Goal: Transaction & Acquisition: Book appointment/travel/reservation

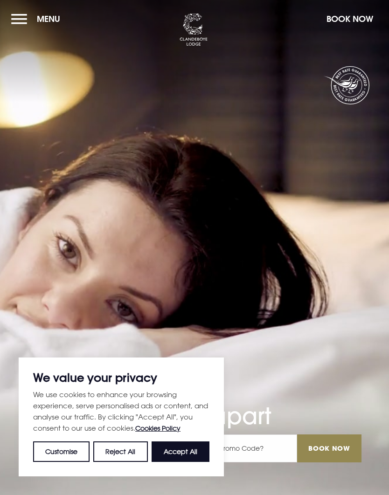
click at [172, 448] on button "Accept All" at bounding box center [181, 452] width 58 height 21
checkbox input "true"
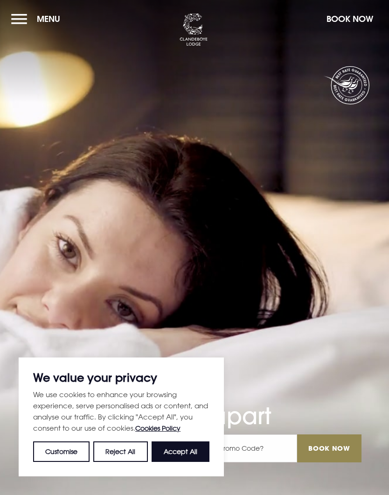
checkbox input "true"
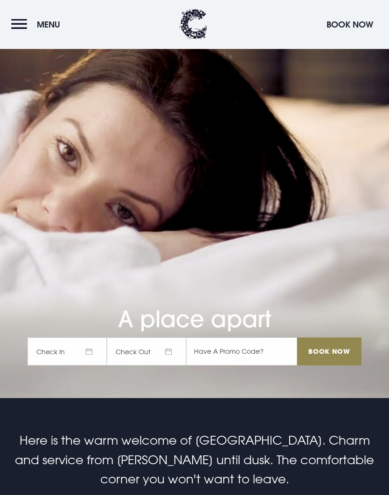
scroll to position [101, 0]
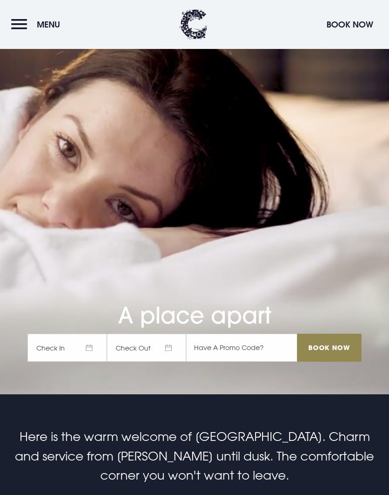
click at [69, 362] on span "Check In" at bounding box center [67, 348] width 79 height 28
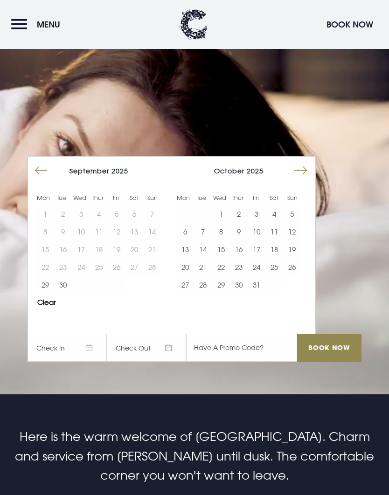
click at [202, 258] on button "14" at bounding box center [203, 250] width 18 height 18
click at [223, 258] on button "15" at bounding box center [221, 250] width 18 height 18
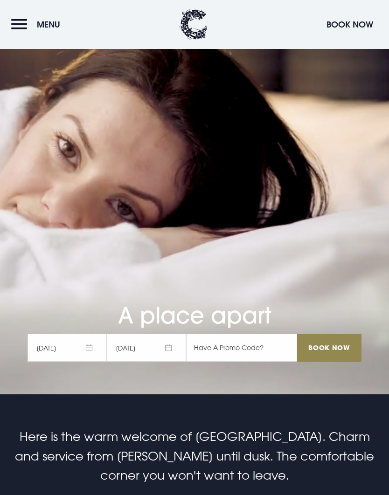
click at [320, 362] on input "Book Now" at bounding box center [329, 348] width 64 height 28
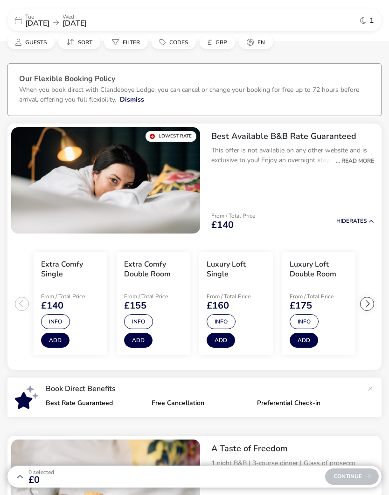
scroll to position [4, 0]
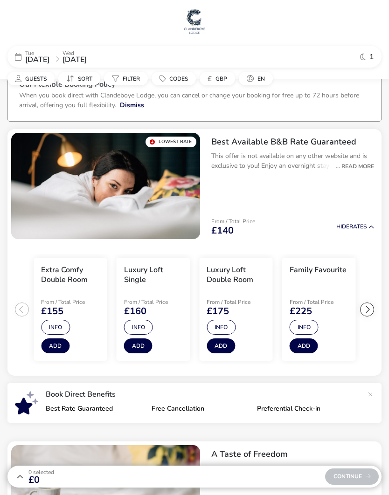
click at [228, 326] on button "Info" at bounding box center [221, 327] width 29 height 15
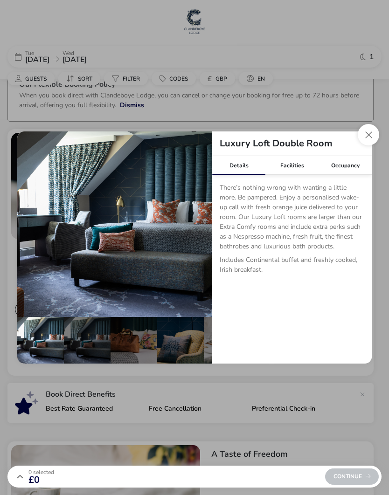
click at [368, 137] on button "Close dialog" at bounding box center [368, 134] width 21 height 21
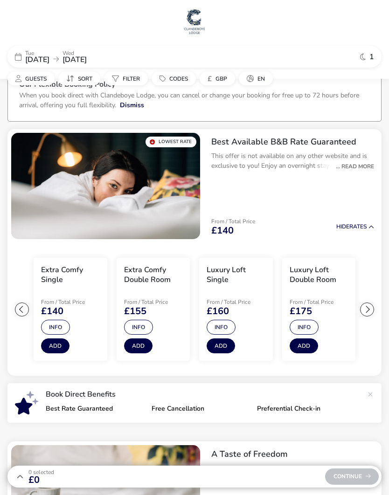
click at [133, 320] on button "Info" at bounding box center [138, 327] width 29 height 15
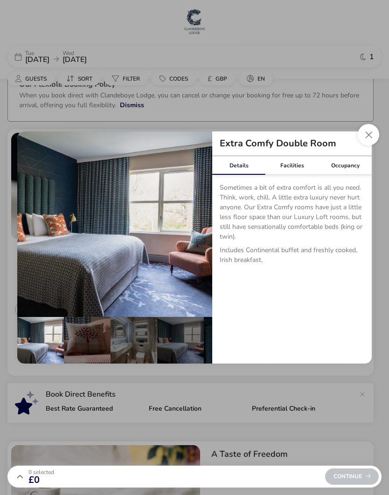
scroll to position [4, 0]
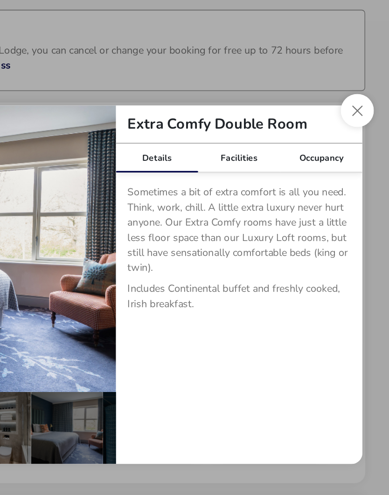
click at [358, 124] on button "Close dialog" at bounding box center [368, 134] width 21 height 21
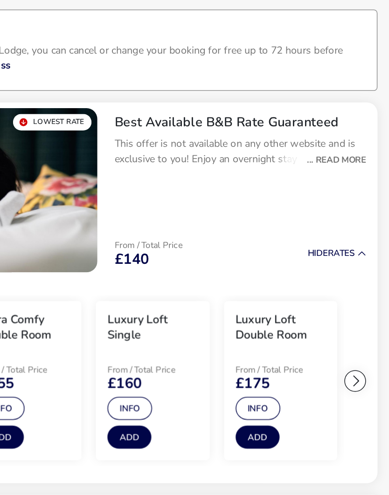
click at [290, 320] on button "Info" at bounding box center [304, 327] width 29 height 15
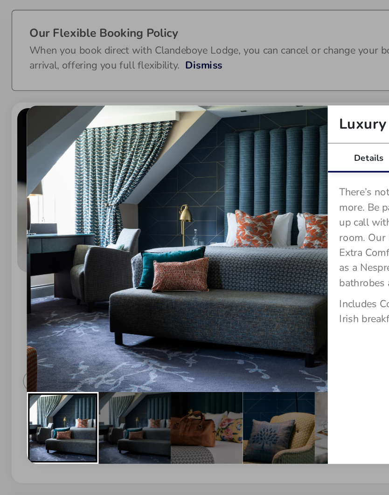
click at [34, 317] on div "details" at bounding box center [40, 340] width 47 height 47
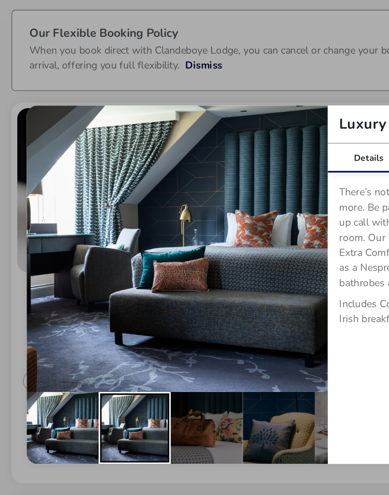
click at [84, 317] on div "details" at bounding box center [87, 340] width 47 height 47
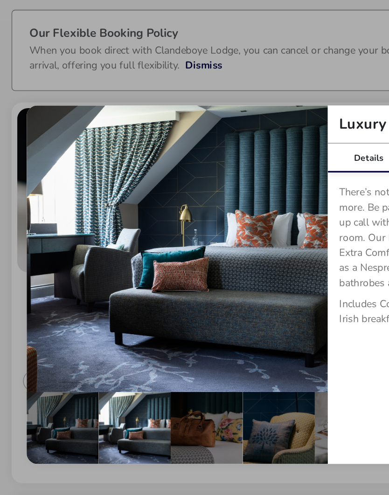
click at [133, 317] on div "details" at bounding box center [133, 340] width 47 height 47
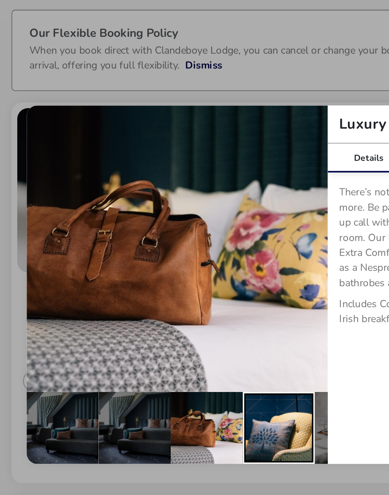
click at [183, 317] on div "details" at bounding box center [180, 340] width 47 height 47
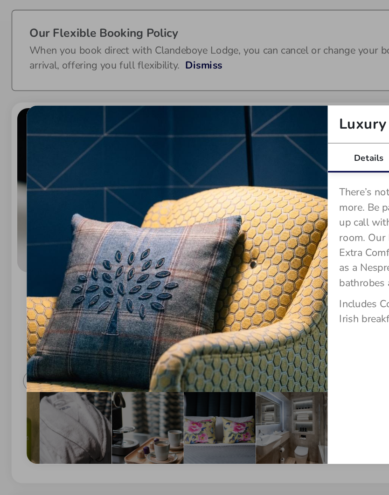
scroll to position [0, 271]
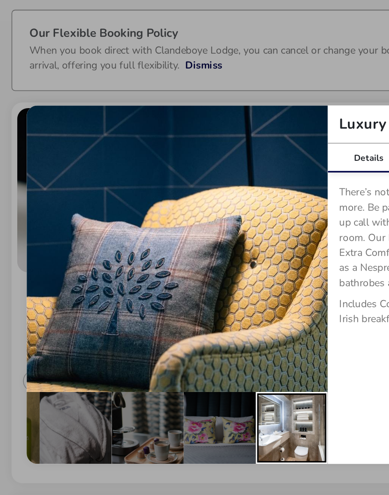
click at [191, 317] on div "details" at bounding box center [189, 340] width 47 height 47
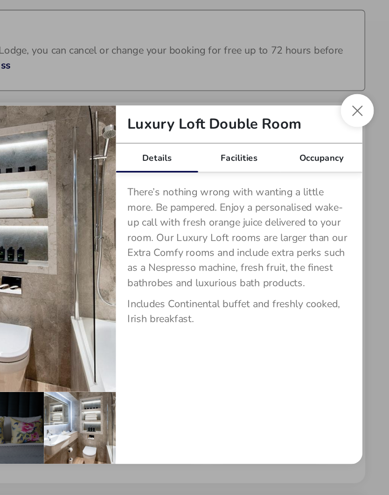
click at [265, 156] on div "Facilities" at bounding box center [291, 165] width 53 height 19
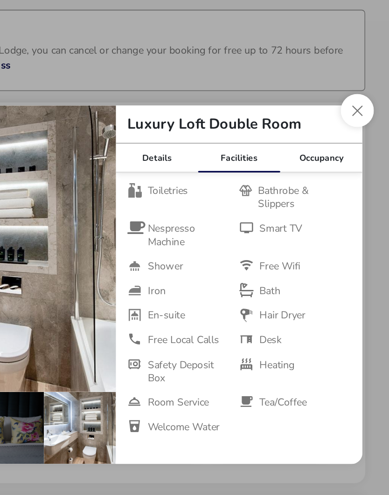
scroll to position [0, 0]
click at [318, 156] on div "Occupancy" at bounding box center [344, 165] width 53 height 19
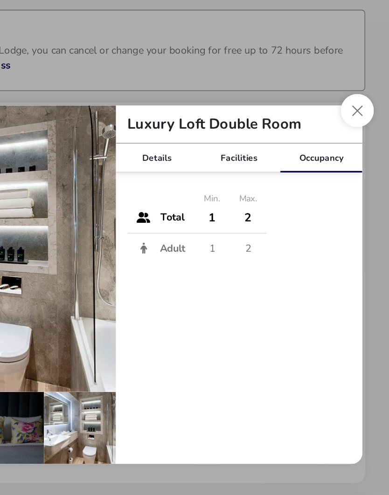
click at [358, 124] on button "Close dialog" at bounding box center [368, 134] width 21 height 21
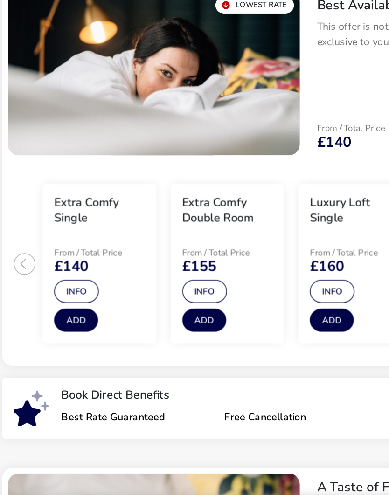
click at [131, 324] on button "Info" at bounding box center [138, 331] width 29 height 15
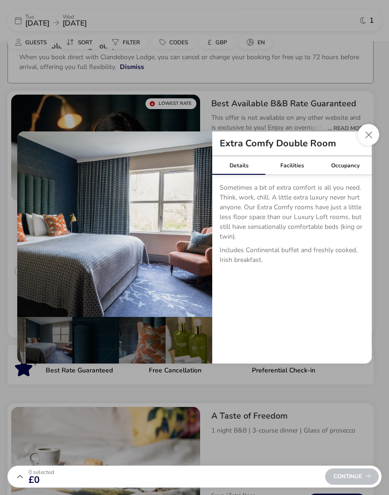
scroll to position [42, 0]
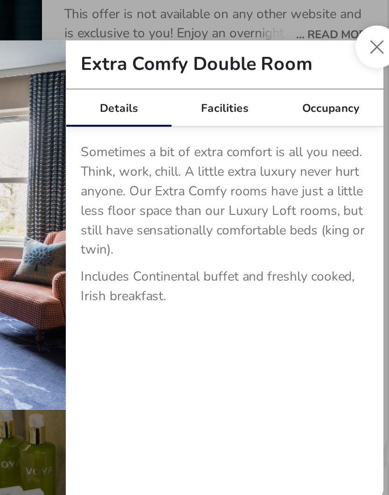
click at [265, 156] on div "Facilities" at bounding box center [291, 165] width 53 height 19
